Goal: Task Accomplishment & Management: Use online tool/utility

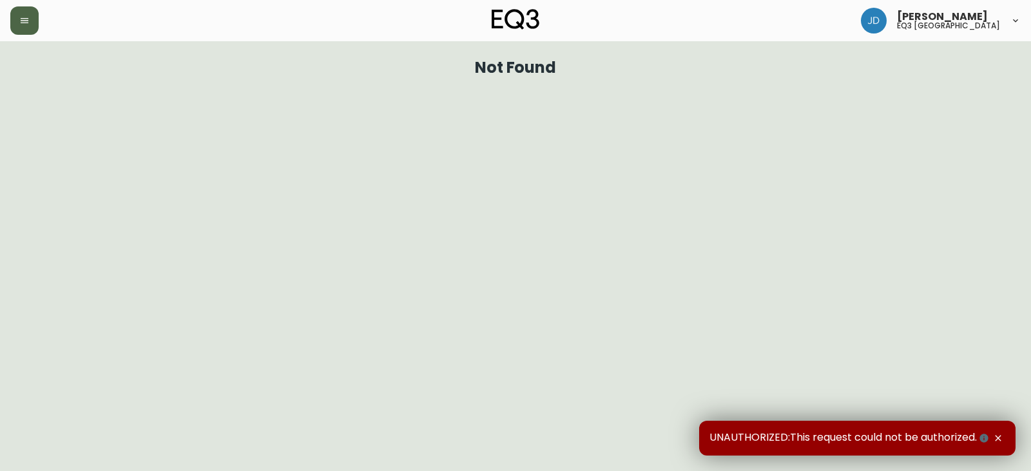
click at [35, 14] on button "button" at bounding box center [24, 20] width 28 height 28
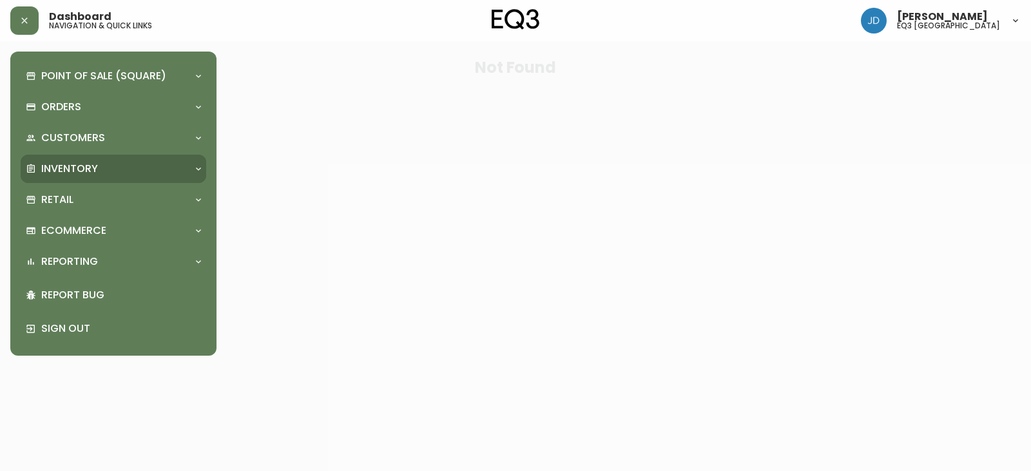
click at [76, 169] on p "Inventory" at bounding box center [69, 169] width 57 height 14
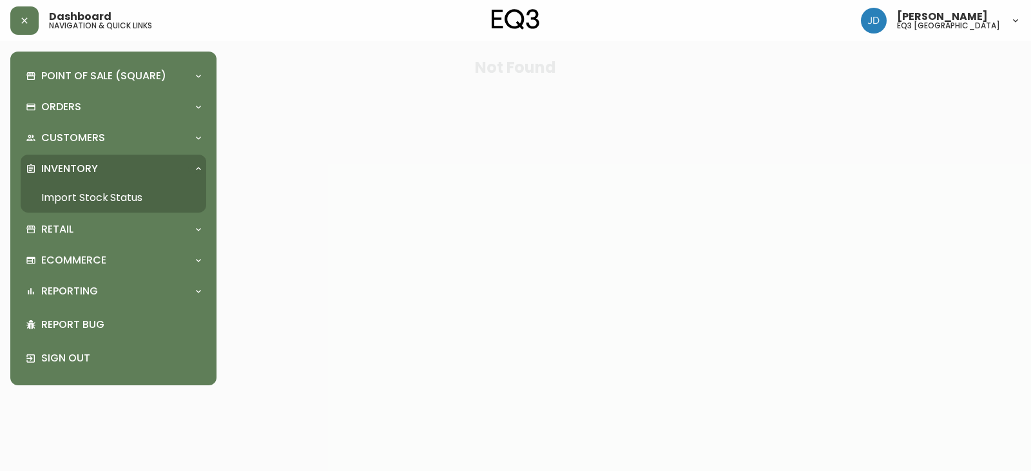
click at [86, 186] on link "Import Stock Status" at bounding box center [114, 198] width 186 height 30
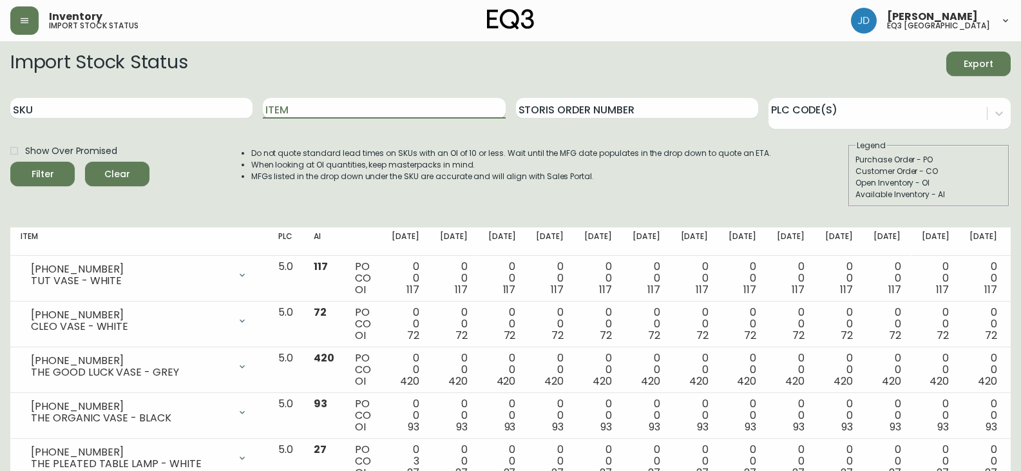
click at [373, 99] on input "Item" at bounding box center [384, 108] width 242 height 21
type input "NOVAH"
click at [50, 173] on div "Filter" at bounding box center [43, 174] width 23 height 16
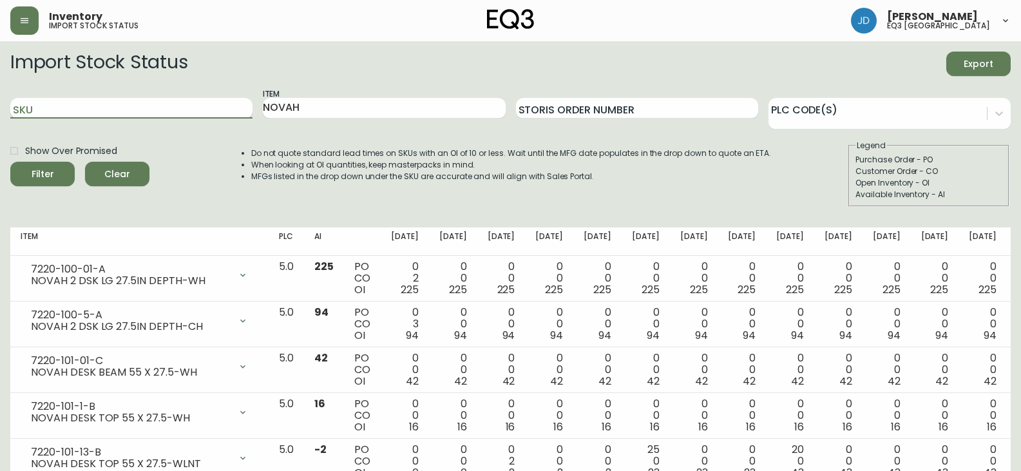
click at [99, 110] on input "SKU" at bounding box center [131, 108] width 242 height 21
paste input "7220-101-5-C"
type input "7220-101-5-C"
drag, startPoint x: 210, startPoint y: 100, endPoint x: 199, endPoint y: 111, distance: 15.5
click at [208, 102] on input "7220-101-5-C" at bounding box center [131, 108] width 242 height 21
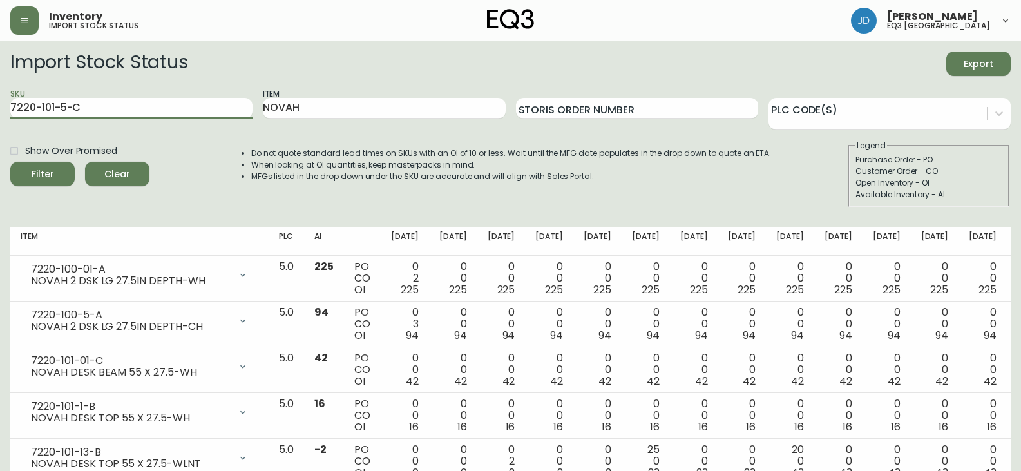
click at [10, 162] on button "Filter" at bounding box center [42, 174] width 64 height 24
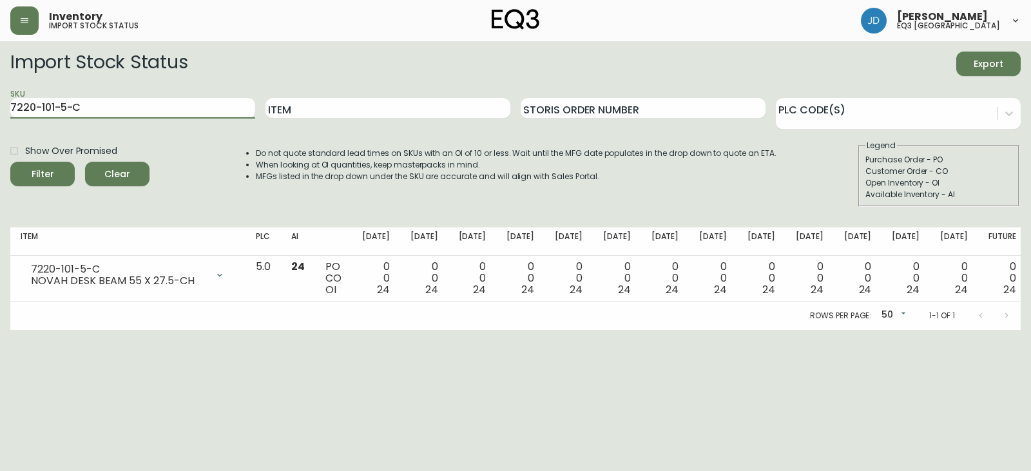
drag, startPoint x: 100, startPoint y: 110, endPoint x: 0, endPoint y: 106, distance: 99.9
click at [0, 106] on main "Import Stock Status Export SKU 7220-101-5-C Item Storis Order Number PLC Code(s…" at bounding box center [515, 185] width 1031 height 289
paste input "0-5-A"
click at [119, 104] on input "7220-100-5-A" at bounding box center [132, 108] width 245 height 21
click at [10, 162] on button "Filter" at bounding box center [42, 174] width 64 height 24
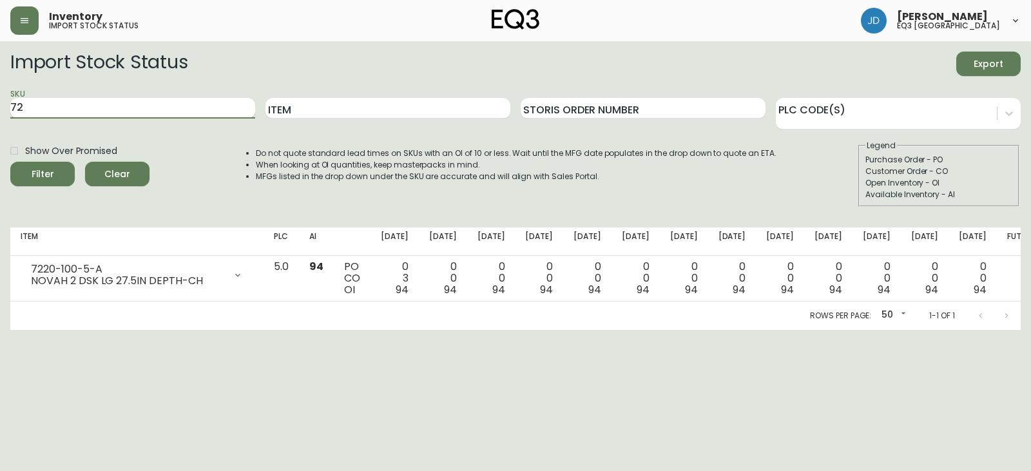
type input "7"
paste input "7220-103-13-B"
type input "7220-103-13-B"
click at [135, 109] on input "7220-103-13-B" at bounding box center [132, 108] width 245 height 21
click at [10, 162] on button "Filter" at bounding box center [42, 174] width 64 height 24
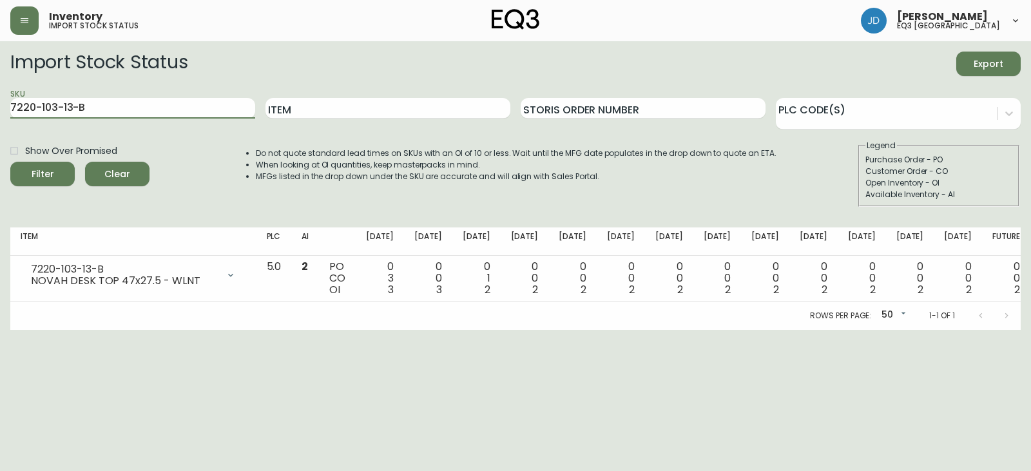
drag, startPoint x: 103, startPoint y: 107, endPoint x: 1, endPoint y: 89, distance: 103.4
click at [1, 90] on main "Import Stock Status Export SKU 7220-103-13-B Item Storis Order Number PLC Code(…" at bounding box center [515, 185] width 1031 height 289
paste input "7220-101-13-B"
click at [129, 108] on input "7220-101-13-B" at bounding box center [132, 108] width 245 height 21
click at [10, 162] on button "Filter" at bounding box center [42, 174] width 64 height 24
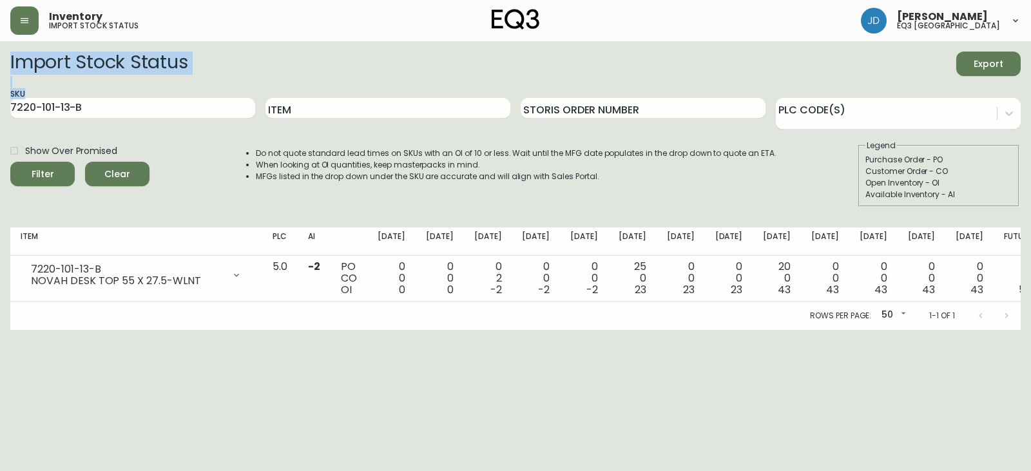
drag, startPoint x: 101, startPoint y: 95, endPoint x: 0, endPoint y: 64, distance: 106.0
click at [0, 64] on main "Import Stock Status Export SKU 7220-101-13-B Item Storis Order Number PLC Code(…" at bounding box center [515, 185] width 1031 height 289
click at [69, 126] on div "SKU 7220-101-13-B" at bounding box center [132, 109] width 245 height 42
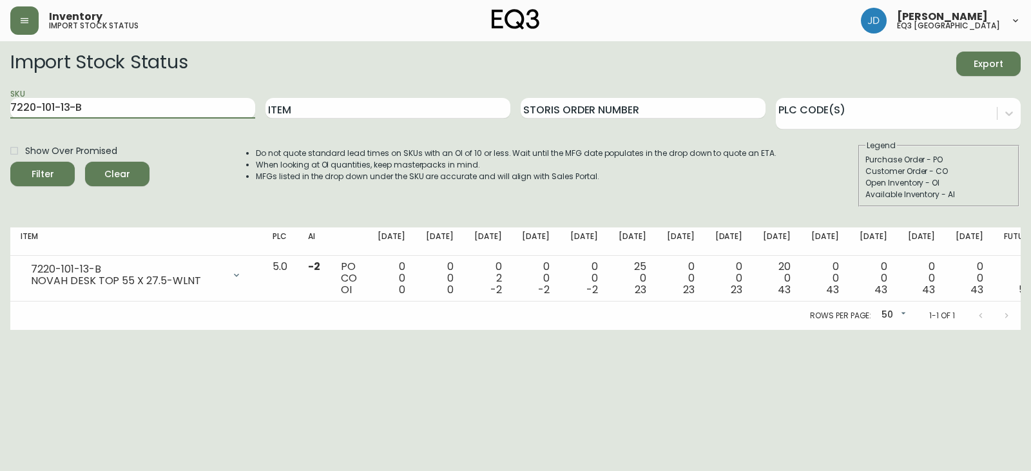
drag, startPoint x: 86, startPoint y: 101, endPoint x: 0, endPoint y: 80, distance: 88.9
click at [0, 79] on main "Import Stock Status Export SKU 7220-101-13-B Item Storis Order Number PLC Code(…" at bounding box center [515, 185] width 1031 height 289
paste input "3"
click at [10, 162] on button "Filter" at bounding box center [42, 174] width 64 height 24
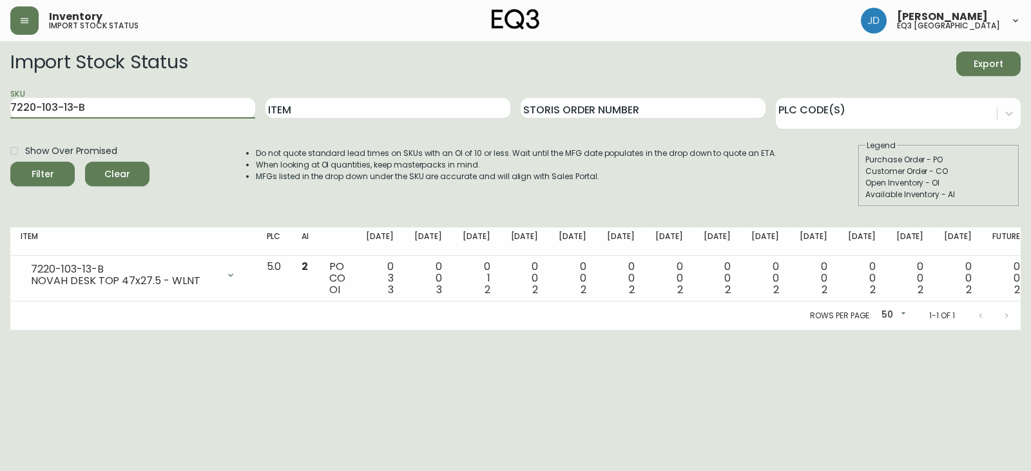
drag, startPoint x: 84, startPoint y: 100, endPoint x: 0, endPoint y: 66, distance: 90.2
click at [0, 66] on main "Import Stock Status Export SKU 7220-103-13-B Item Storis Order Number PLC Code(…" at bounding box center [515, 185] width 1031 height 289
paste input "1"
type input "7220-101-13-B"
click at [10, 162] on button "Filter" at bounding box center [42, 174] width 64 height 24
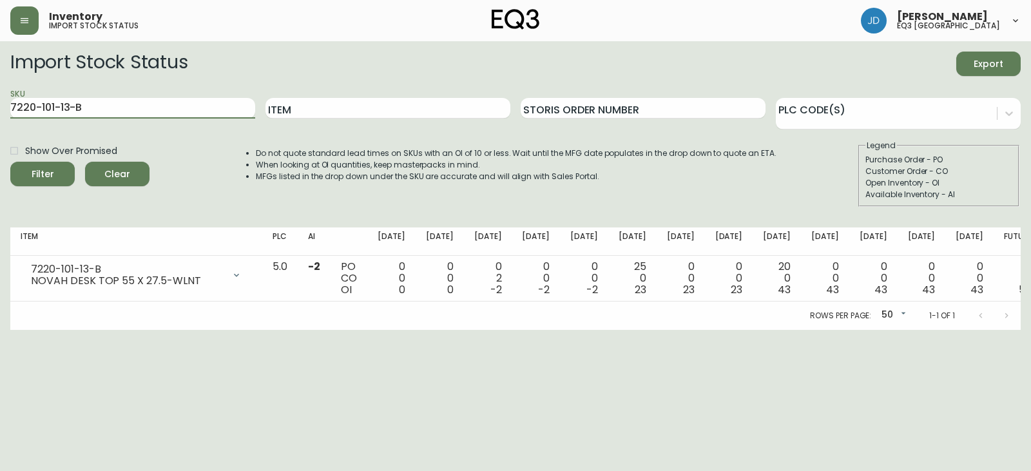
drag, startPoint x: 111, startPoint y: 108, endPoint x: 6, endPoint y: 79, distance: 108.5
click at [2, 79] on main "Import Stock Status Export SKU 7220-101-13-B Item Storis Order Number PLC Code(…" at bounding box center [515, 185] width 1031 height 289
paste input "7220-100-5-A"
type input "7220-100-5-A"
click at [10, 162] on button "Filter" at bounding box center [42, 174] width 64 height 24
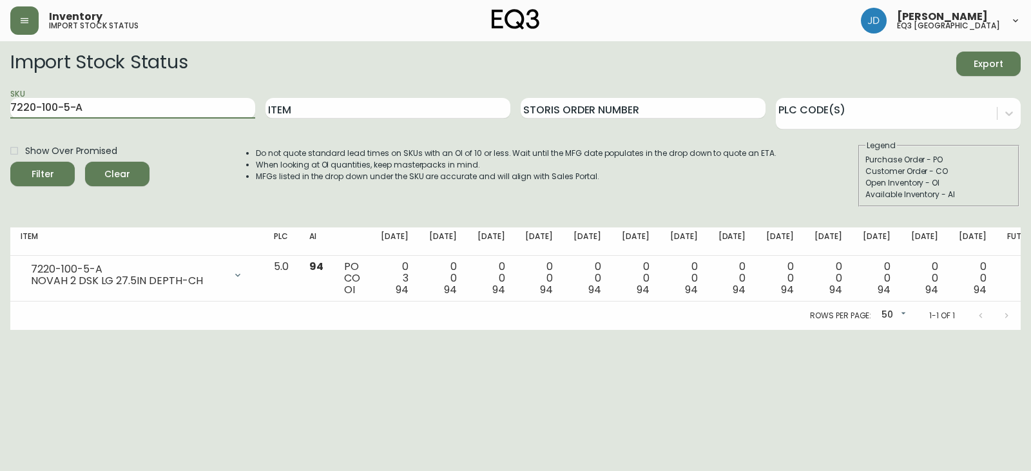
drag, startPoint x: 140, startPoint y: 104, endPoint x: 3, endPoint y: 79, distance: 139.5
click at [0, 82] on main "Import Stock Status Export SKU 7220-100-5-A Item Storis Order Number PLC Code(s…" at bounding box center [515, 185] width 1031 height 289
paste input "7220-101-5-C"
type input "7220-101-5-C"
click at [10, 162] on button "Filter" at bounding box center [42, 174] width 64 height 24
